Goal: Task Accomplishment & Management: Use online tool/utility

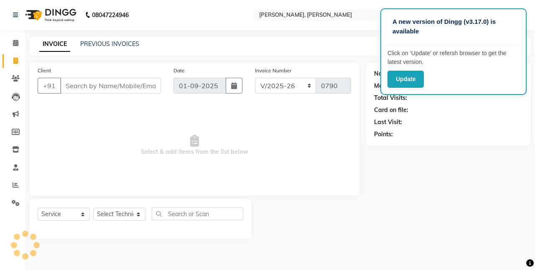
select select "5749"
select select "service"
click at [411, 80] on button "Update" at bounding box center [406, 79] width 36 height 17
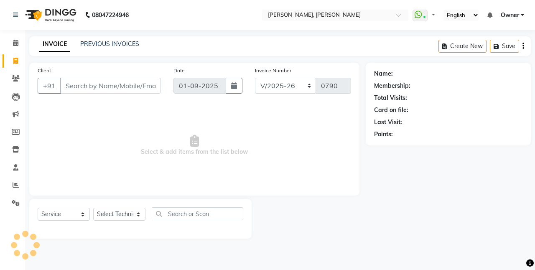
select select "5749"
select select "service"
click at [10, 182] on span at bounding box center [15, 186] width 15 height 10
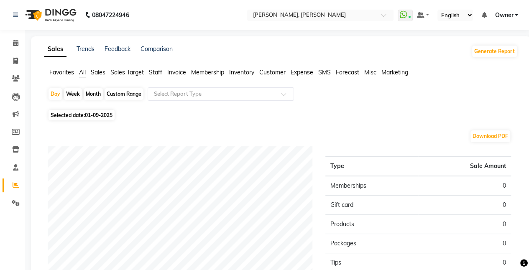
click at [158, 70] on span "Staff" at bounding box center [155, 73] width 13 height 8
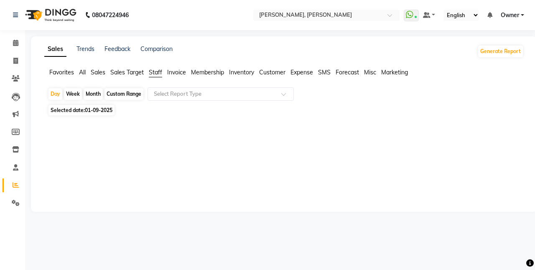
click at [126, 92] on div "Custom Range" at bounding box center [124, 94] width 39 height 12
select select "9"
select select "2025"
click at [101, 107] on span "01-09-2025" at bounding box center [99, 110] width 28 height 6
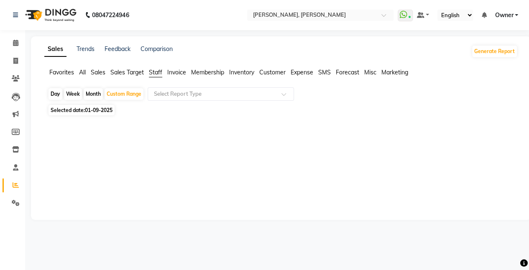
select select "9"
select select "2025"
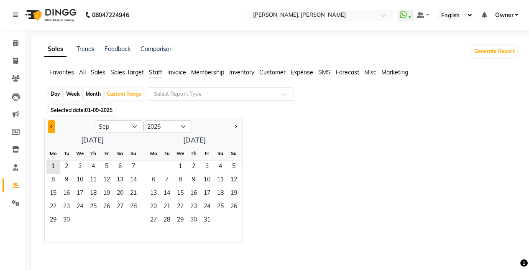
click at [51, 128] on span "Previous month" at bounding box center [51, 126] width 3 height 3
select select "8"
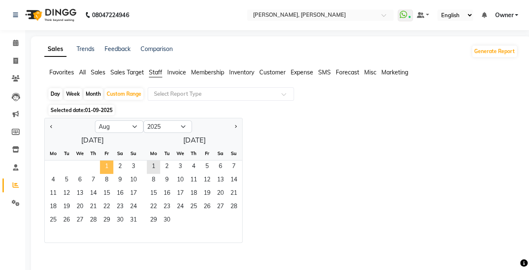
click at [110, 166] on span "1" at bounding box center [106, 167] width 13 height 13
click at [132, 216] on span "31" at bounding box center [133, 220] width 13 height 13
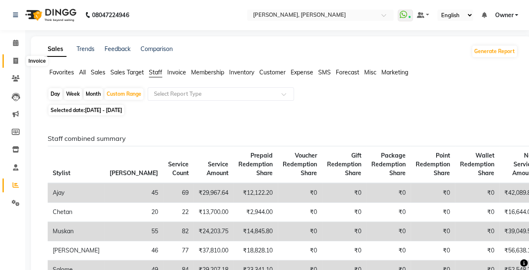
click at [15, 62] on icon at bounding box center [15, 61] width 5 height 6
select select "service"
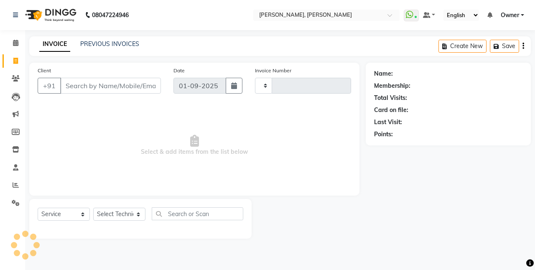
type input "0790"
select select "5749"
click at [111, 42] on link "PREVIOUS INVOICES" at bounding box center [109, 44] width 59 height 8
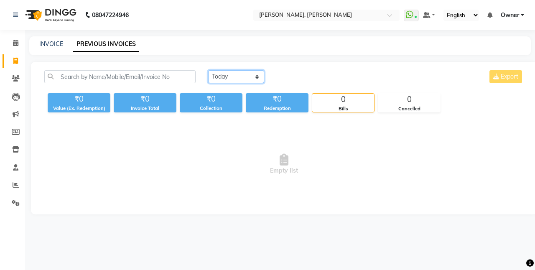
click at [222, 71] on select "Today Yesterday Custom Range" at bounding box center [236, 76] width 56 height 13
click at [232, 118] on div "Today Yesterday Custom Range Export ₹0 Value (Ex. Redemption) ₹0 Invoice Total …" at bounding box center [284, 138] width 507 height 153
click at [233, 77] on select "Today Yesterday Custom Range" at bounding box center [236, 76] width 56 height 13
select select "range"
click at [208, 70] on select "Today Yesterday Custom Range" at bounding box center [236, 76] width 56 height 13
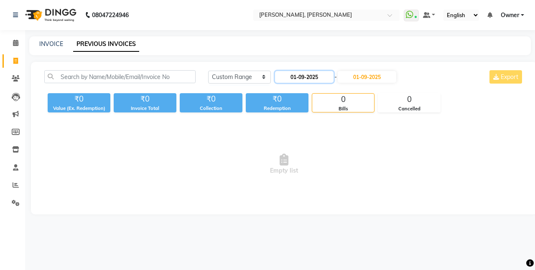
click at [285, 74] on input "01-09-2025" at bounding box center [304, 77] width 59 height 12
select select "9"
select select "2025"
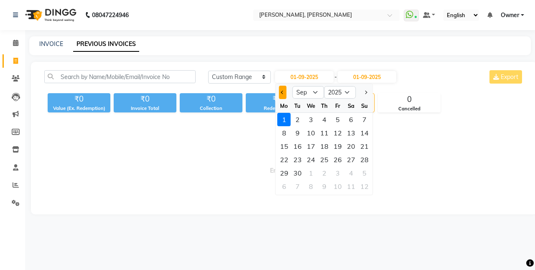
click at [281, 90] on button "Previous month" at bounding box center [282, 92] width 7 height 13
select select "8"
click at [335, 119] on div "1" at bounding box center [337, 119] width 13 height 13
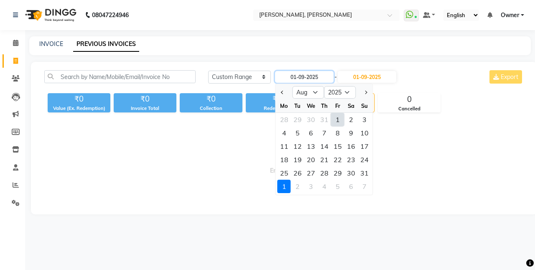
type input "01-08-2025"
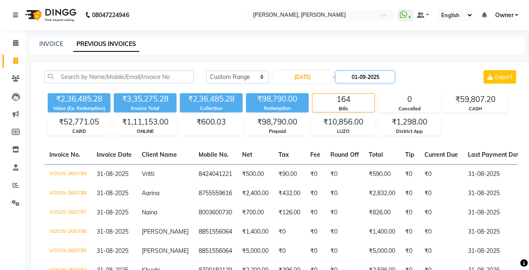
click at [371, 79] on input "01-09-2025" at bounding box center [365, 77] width 59 height 12
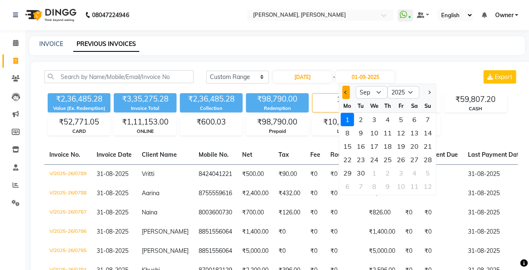
click at [344, 94] on button "Previous month" at bounding box center [346, 92] width 7 height 13
select select "8"
click at [425, 170] on div "31" at bounding box center [427, 172] width 13 height 13
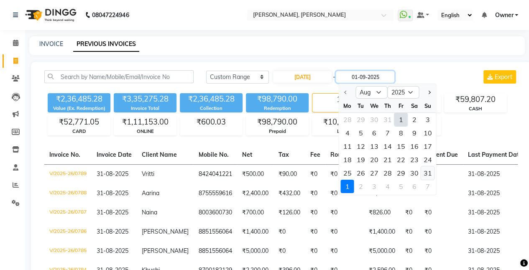
type input "31-08-2025"
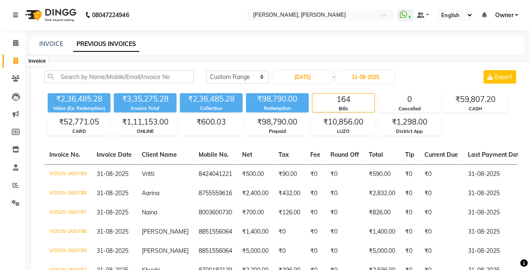
click at [17, 59] on icon at bounding box center [15, 61] width 5 height 6
select select "service"
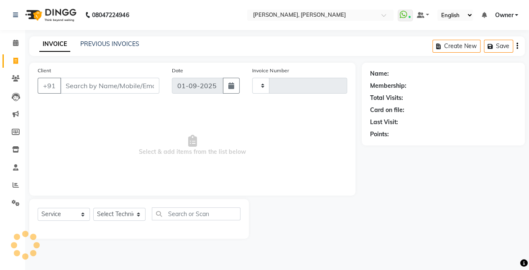
type input "0790"
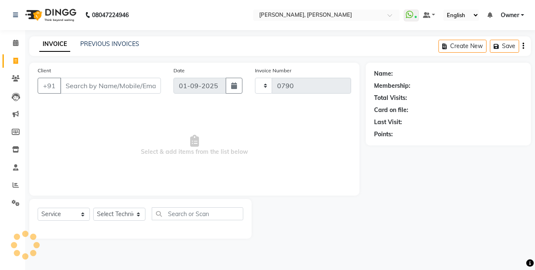
select select "5749"
click at [10, 61] on span at bounding box center [15, 61] width 15 height 10
select select "service"
type input "0790"
select select "5749"
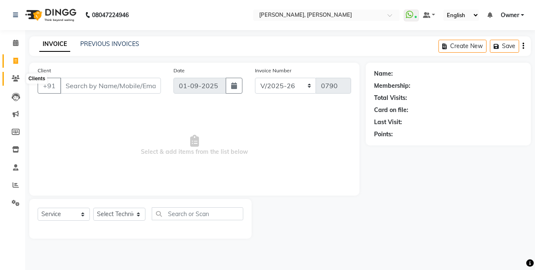
click at [13, 77] on icon at bounding box center [16, 78] width 8 height 6
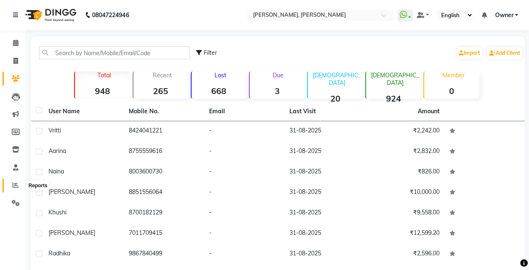
click at [16, 184] on icon at bounding box center [16, 185] width 6 height 6
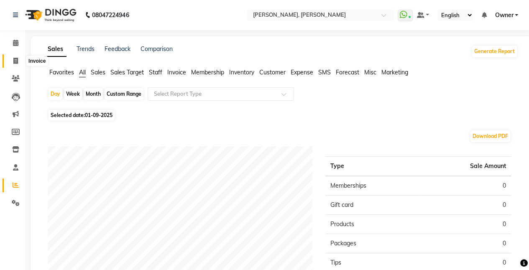
click at [13, 65] on span at bounding box center [15, 61] width 15 height 10
select select "service"
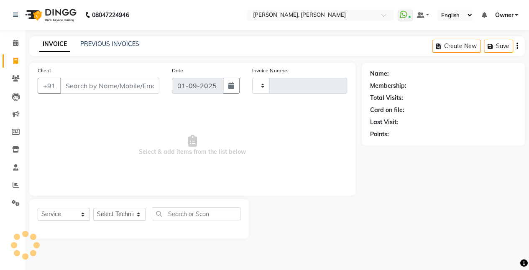
type input "0790"
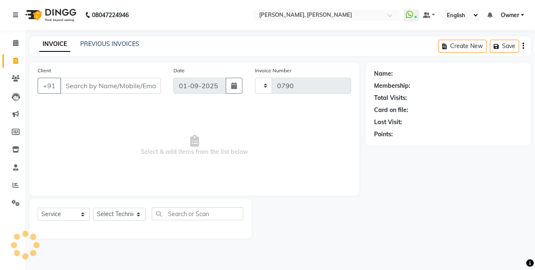
select select "5749"
click at [28, 69] on div "Client +91 Date 01-09-2025 Invoice Number BTH/2025-26 RED/2025-26 V/2025 V/2025…" at bounding box center [194, 151] width 343 height 176
click at [133, 43] on link "PREVIOUS INVOICES" at bounding box center [109, 44] width 59 height 8
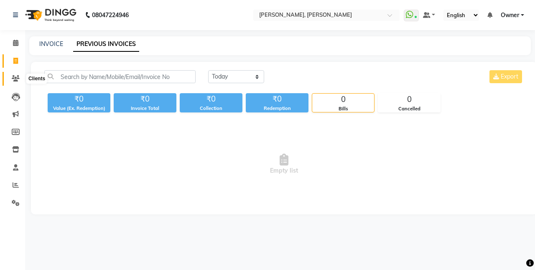
click at [16, 78] on icon at bounding box center [16, 78] width 8 height 6
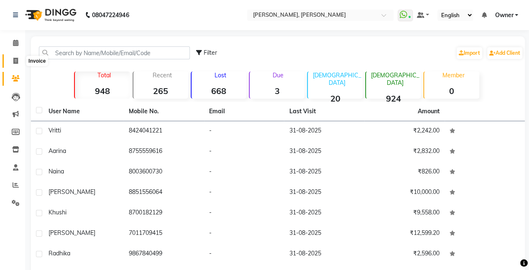
click at [16, 58] on icon at bounding box center [15, 61] width 5 height 6
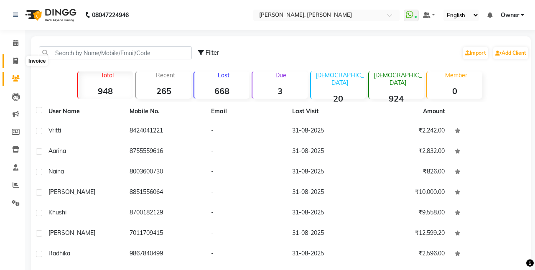
select select "5749"
select select "service"
